Goal: Answer question/provide support

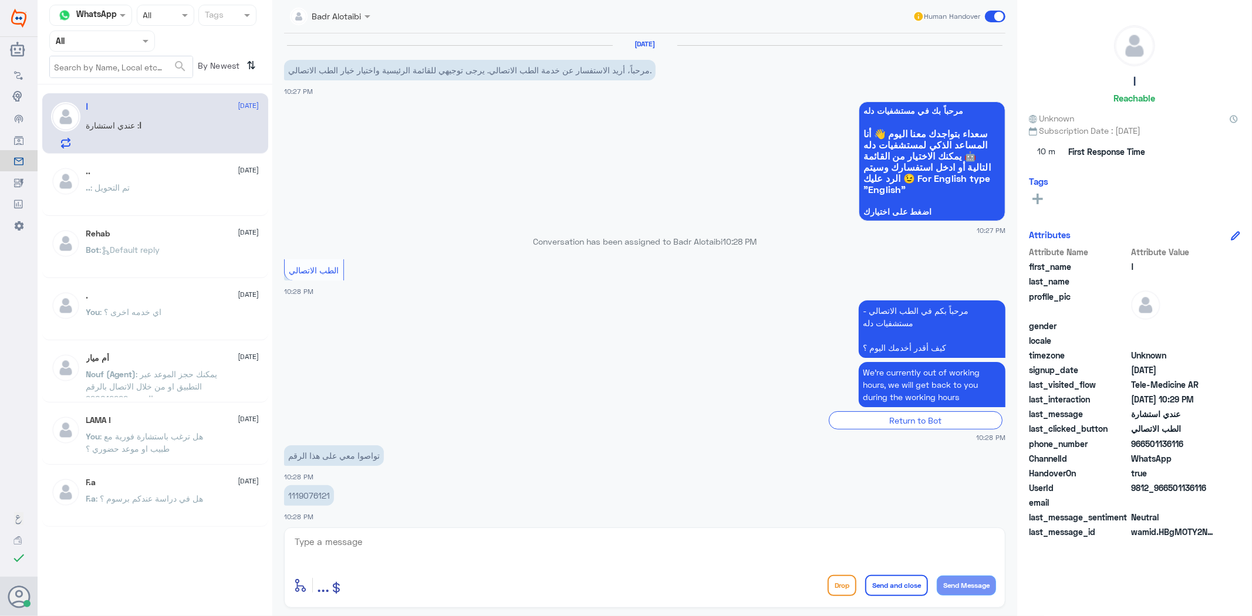
scroll to position [48, 0]
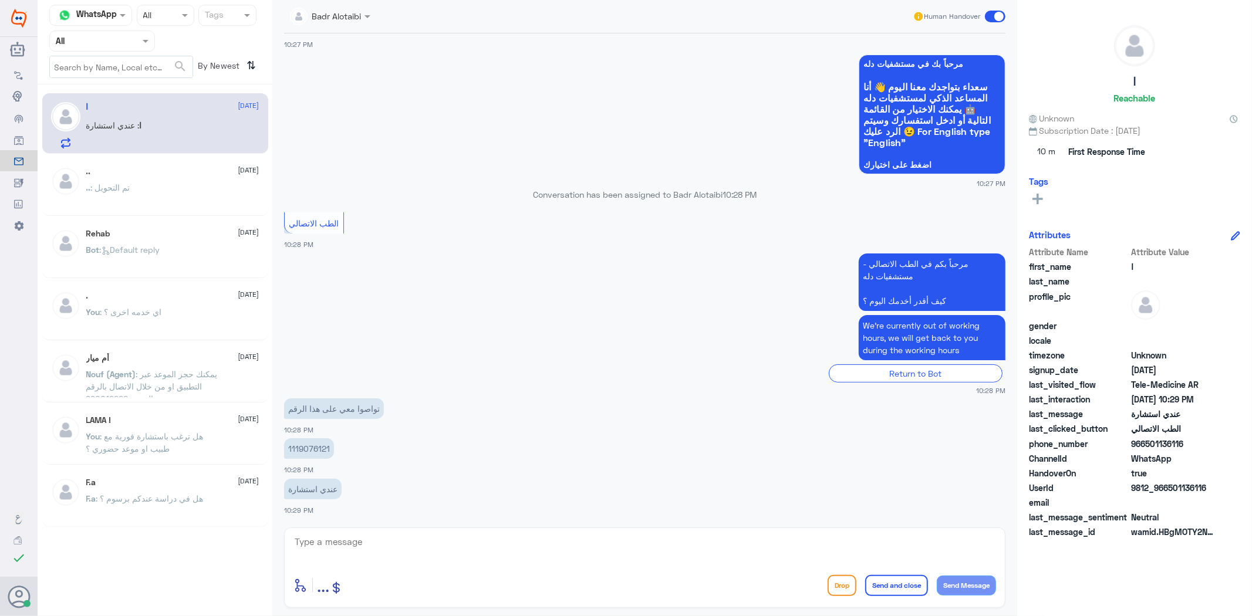
click at [310, 448] on p "1119076121" at bounding box center [309, 448] width 50 height 21
copy p "1119076121"
click at [561, 552] on textarea at bounding box center [644, 548] width 702 height 29
type textarea "تم التواصل سعدنا بخدمتك"
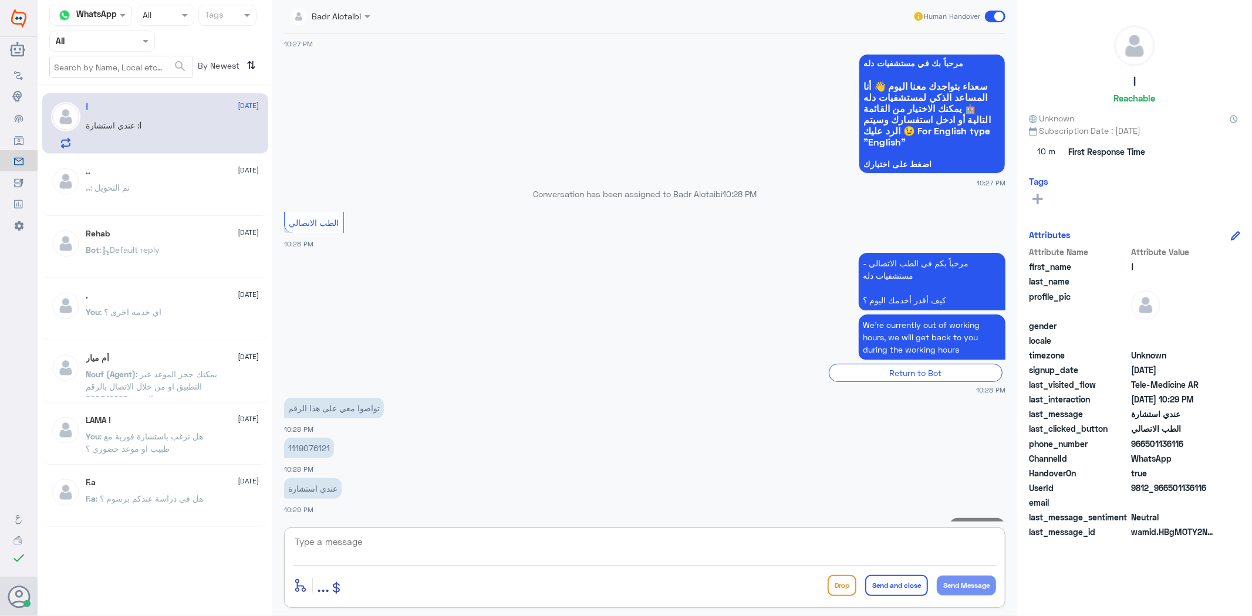
scroll to position [97, 0]
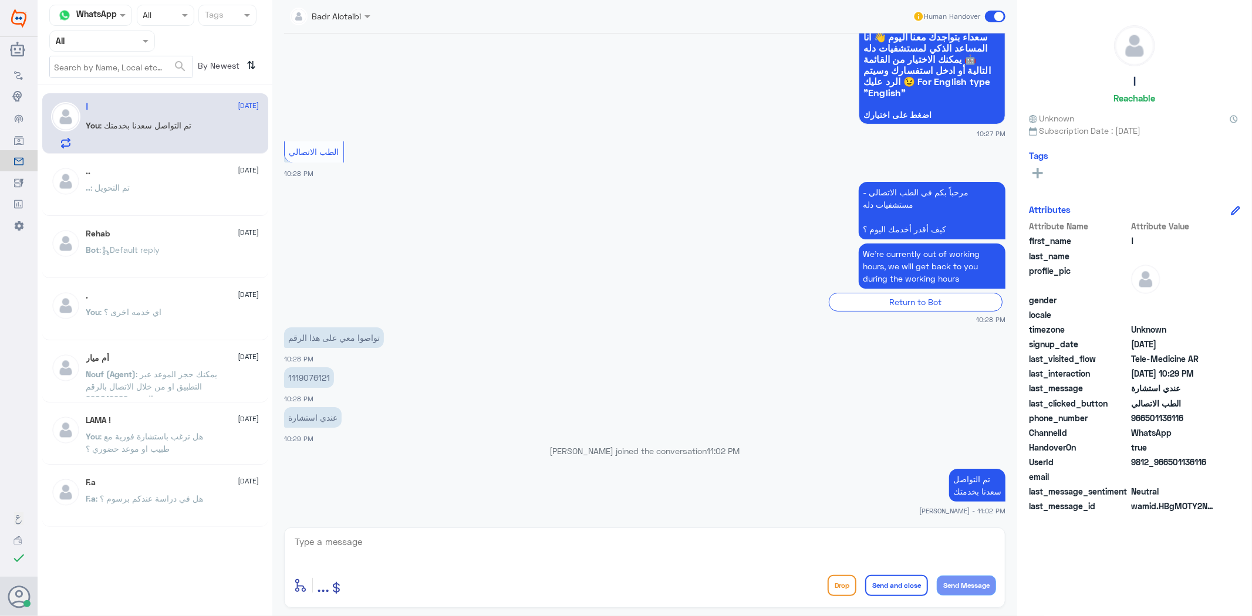
click at [993, 23] on div "Human Handover" at bounding box center [959, 16] width 93 height 21
click at [1000, 13] on span at bounding box center [995, 17] width 21 height 12
click at [0, 0] on input "checkbox" at bounding box center [0, 0] width 0 height 0
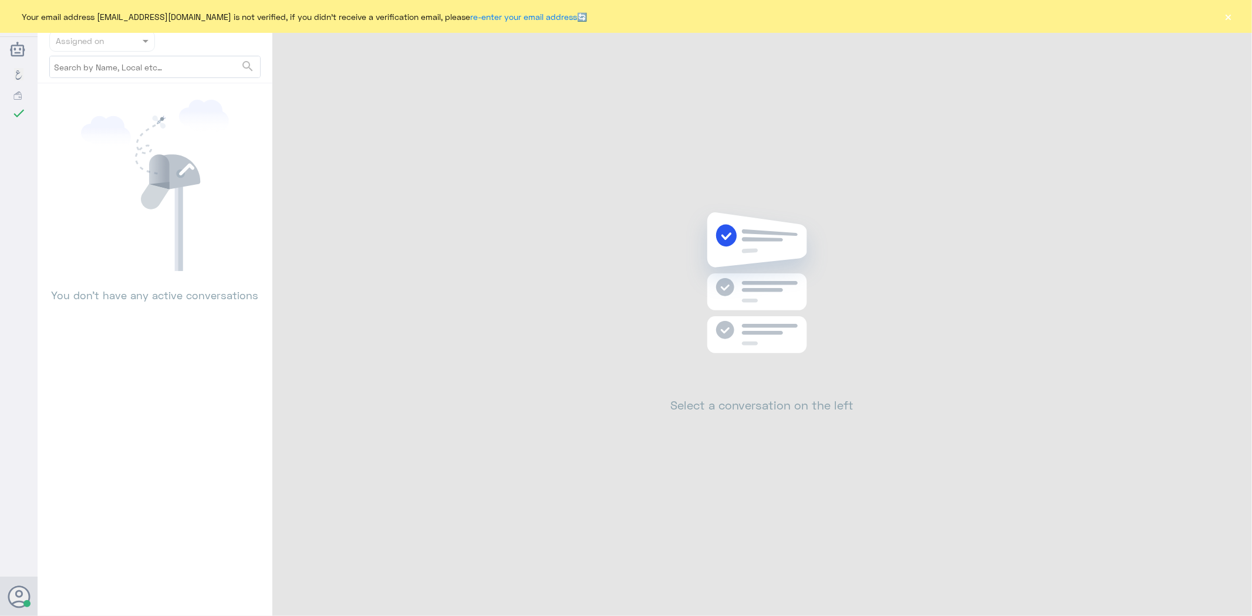
click at [1233, 14] on button "×" at bounding box center [1228, 17] width 12 height 12
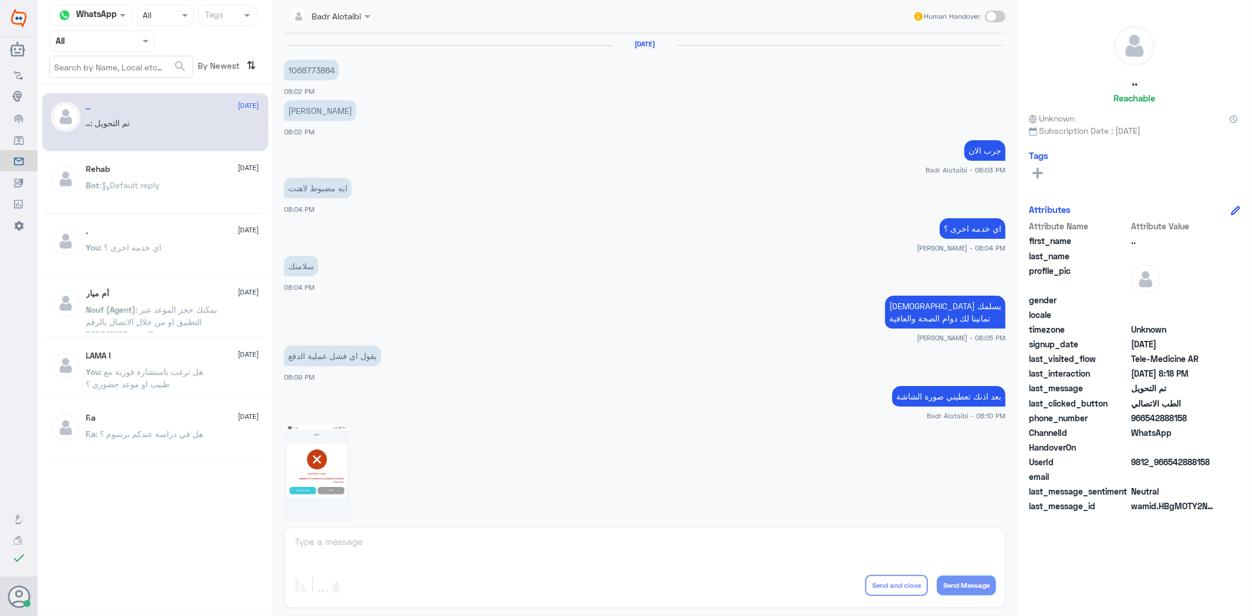
scroll to position [849, 0]
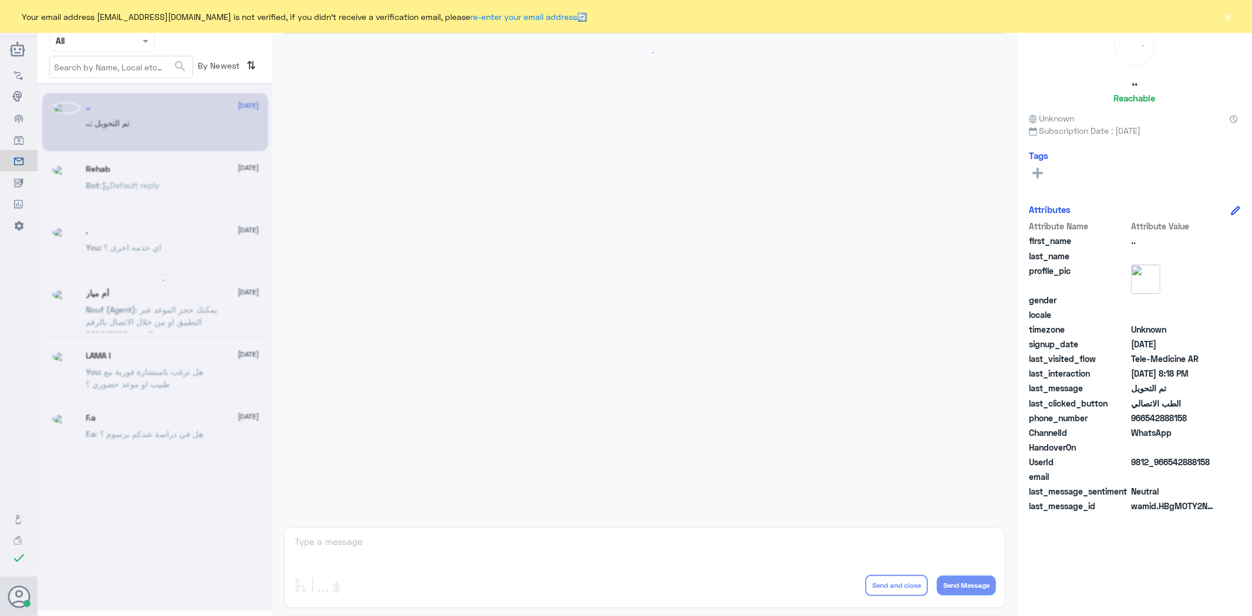
scroll to position [849, 0]
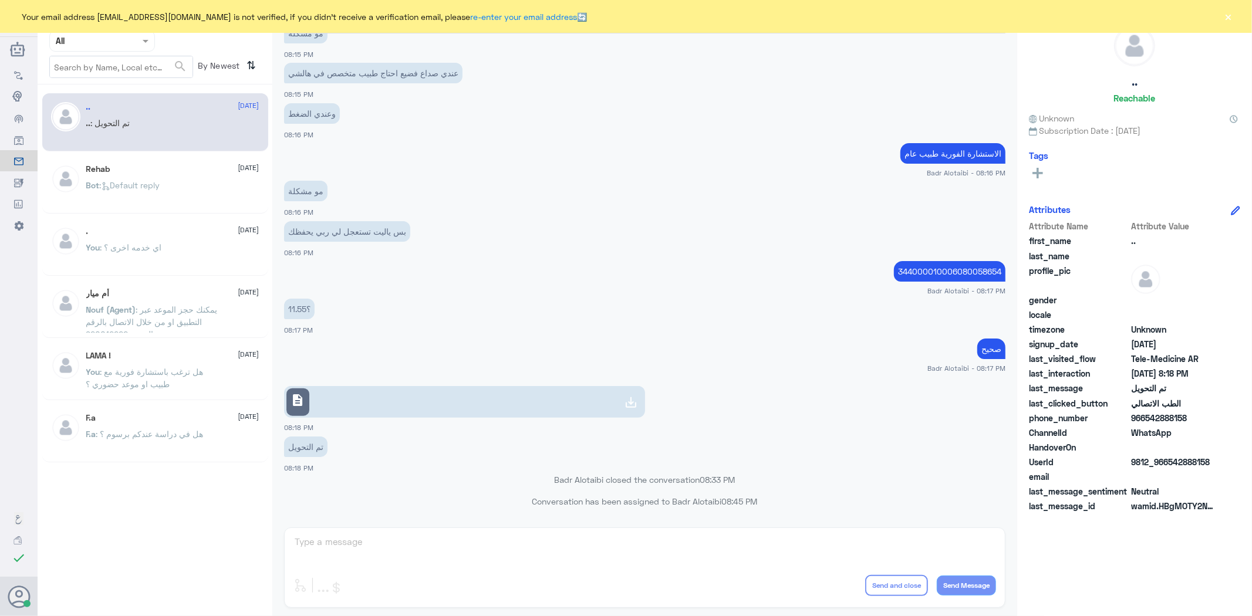
click at [1228, 16] on button "×" at bounding box center [1228, 17] width 12 height 12
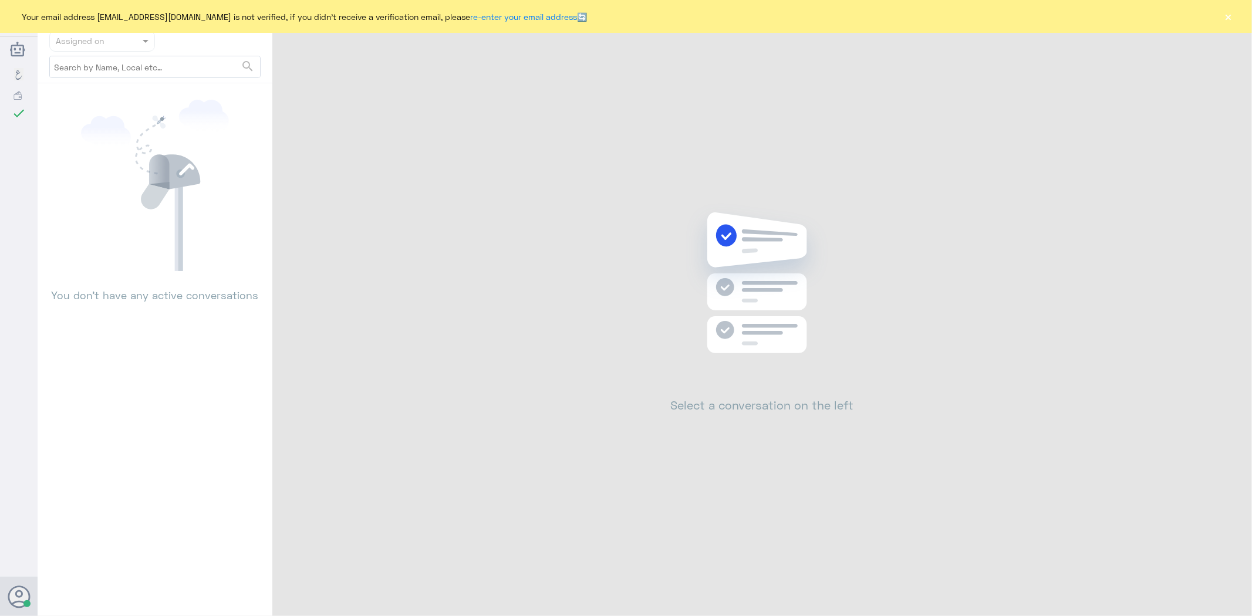
click at [1225, 12] on button "×" at bounding box center [1228, 17] width 12 height 12
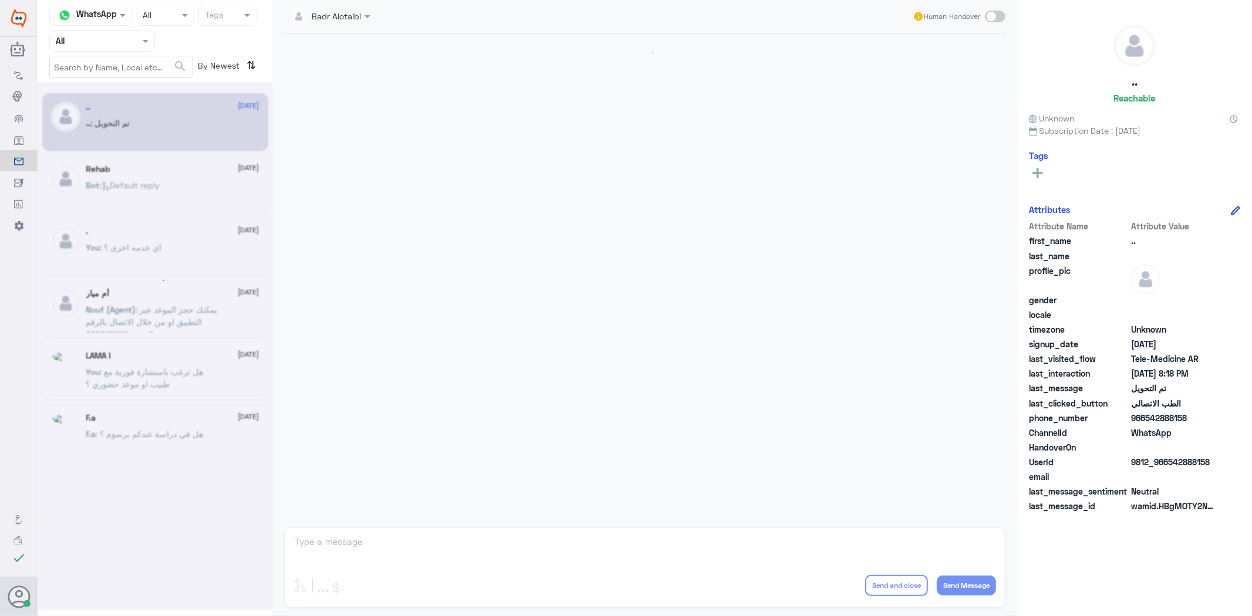
scroll to position [849, 0]
